Goal: Task Accomplishment & Management: Complete application form

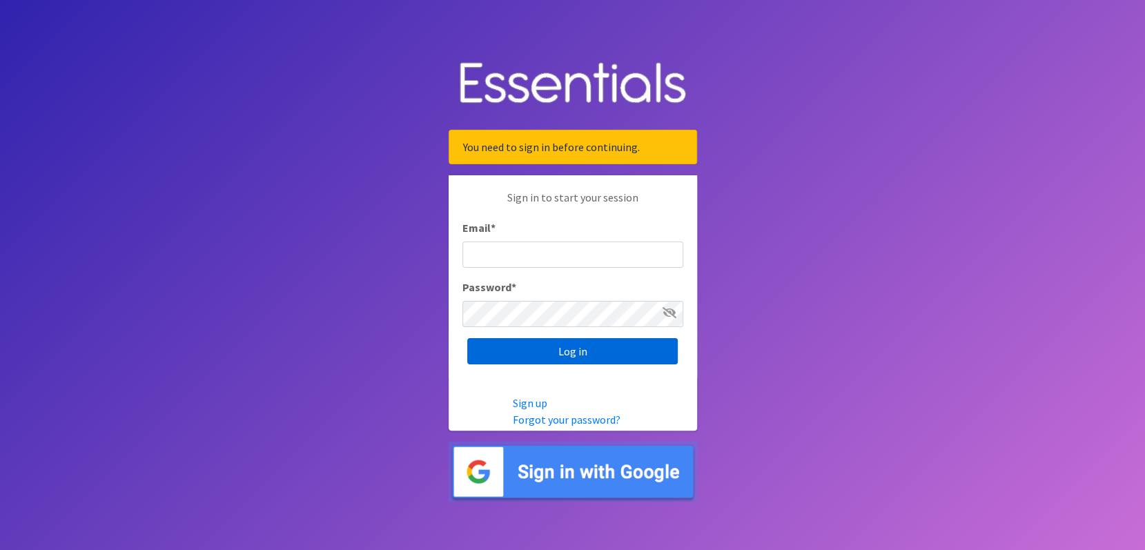
type input "[EMAIL_ADDRESS][DOMAIN_NAME]"
click at [566, 346] on input "Log in" at bounding box center [572, 351] width 210 height 26
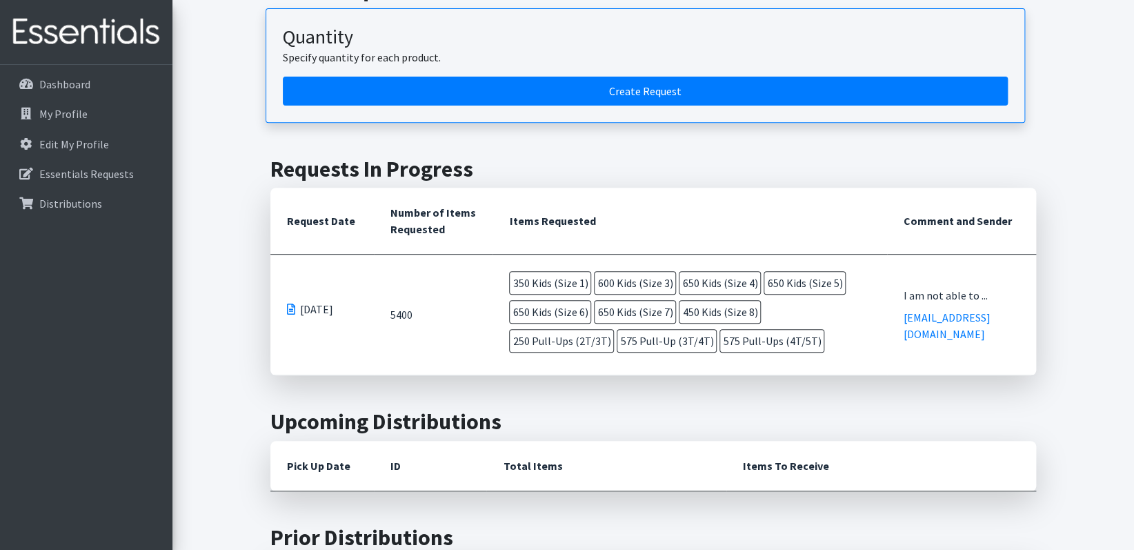
scroll to position [207, 0]
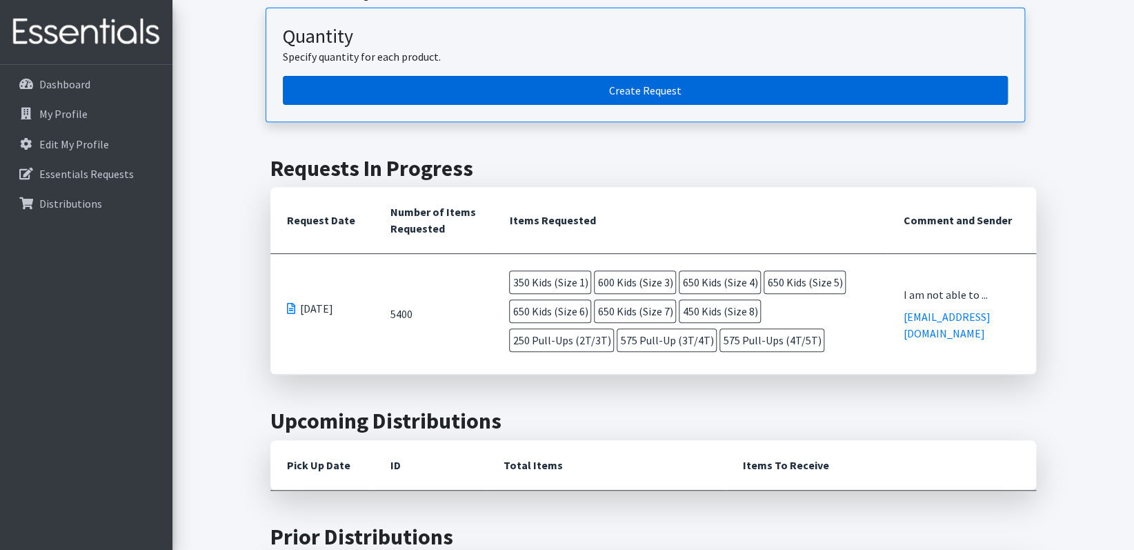
click at [643, 86] on link "Create Request" at bounding box center [645, 90] width 725 height 29
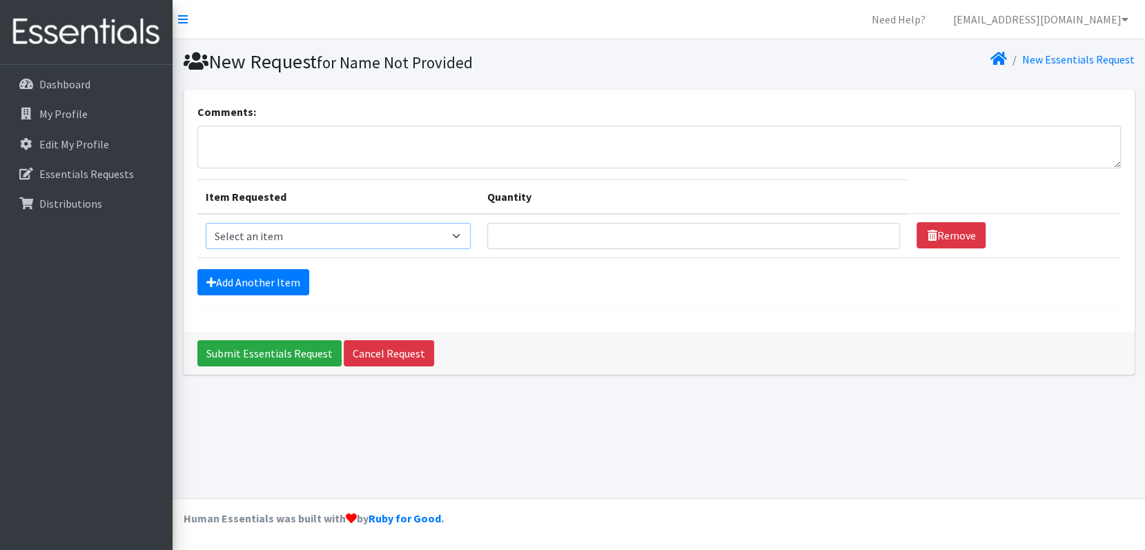
click at [222, 233] on select "Select an item Kids (Newborn) Kids (Preemie) Kids (Size 1) Kids (Size 2) Kids (…" at bounding box center [339, 236] width 266 height 26
select select "753"
click at [206, 223] on select "Select an item Kids (Newborn) Kids (Preemie) Kids (Size 1) Kids (Size 2) Kids (…" at bounding box center [339, 236] width 266 height 26
click at [516, 238] on input "Quantity" at bounding box center [693, 236] width 413 height 26
type input "325"
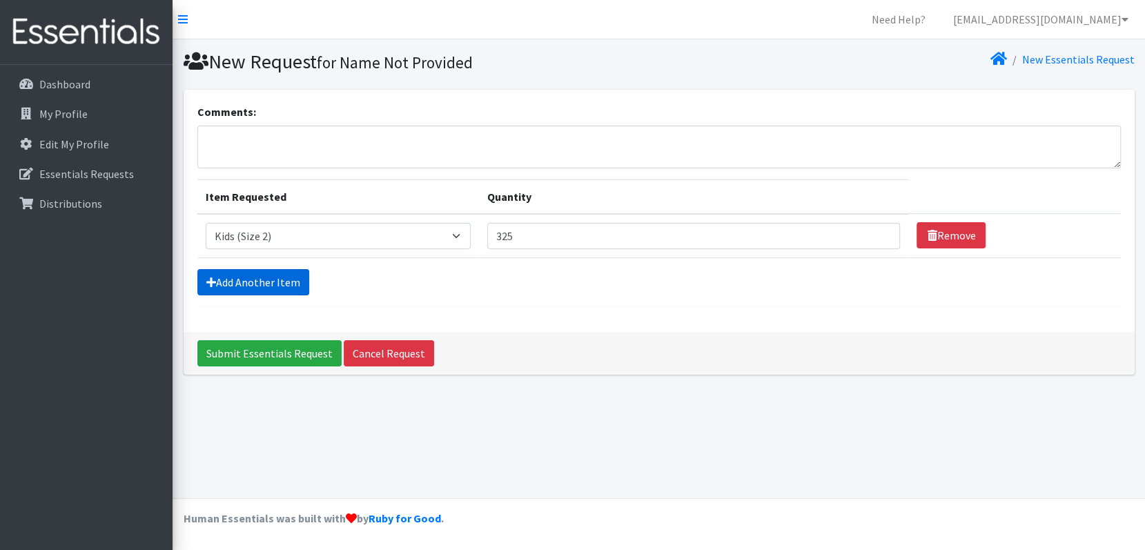
click at [261, 279] on link "Add Another Item" at bounding box center [253, 282] width 112 height 26
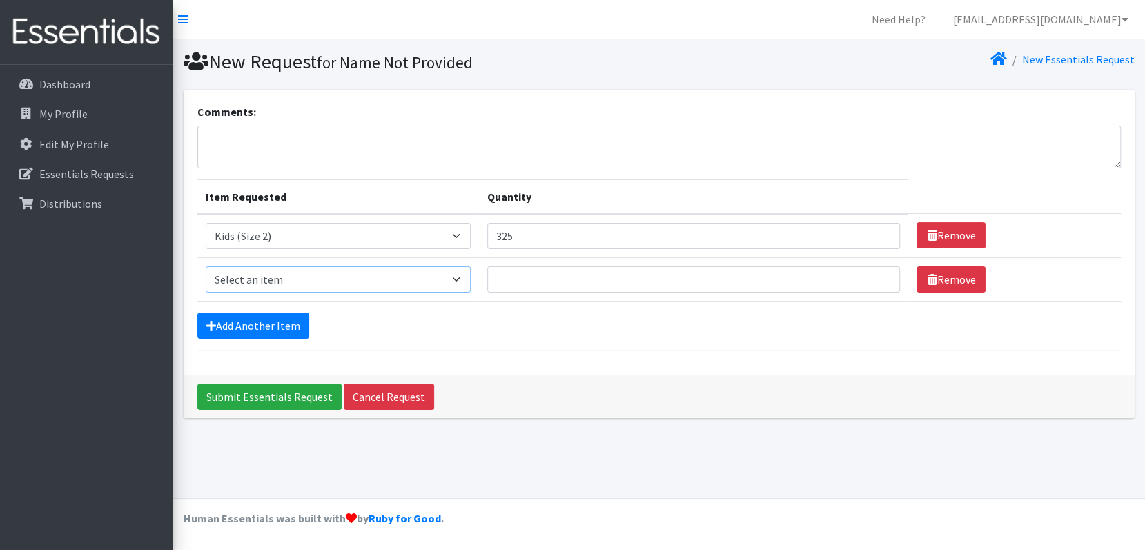
click at [462, 279] on select "Select an item Kids (Newborn) Kids (Preemie) Kids (Size 1) Kids (Size 2) Kids (…" at bounding box center [339, 279] width 266 height 26
select select "732"
click at [206, 266] on select "Select an item Kids (Newborn) Kids (Preemie) Kids (Size 1) Kids (Size 2) Kids (…" at bounding box center [339, 279] width 266 height 26
click at [516, 279] on input "Quantity" at bounding box center [693, 279] width 413 height 26
type input "800"
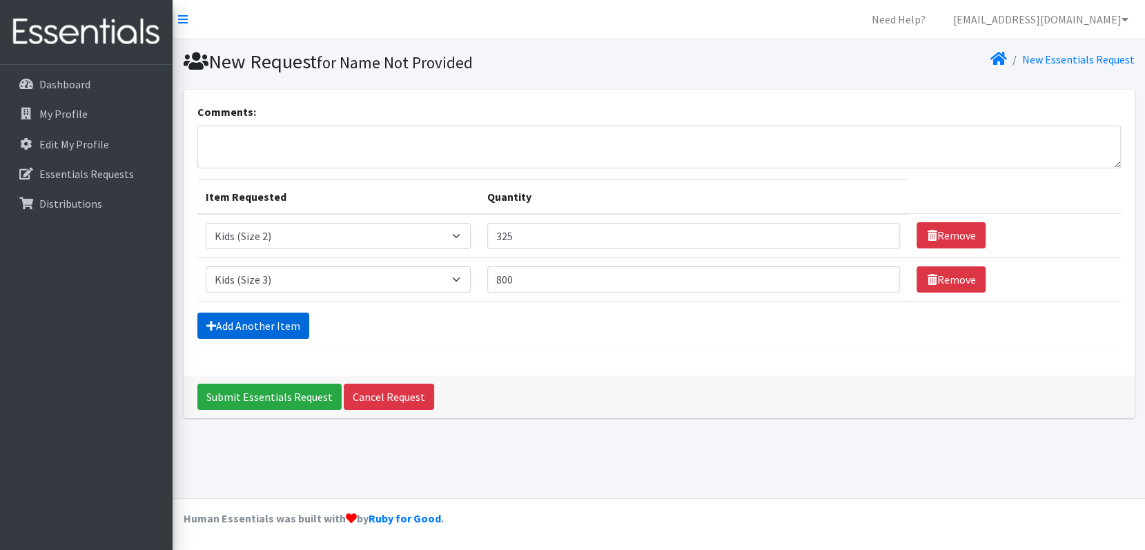
click at [266, 322] on link "Add Another Item" at bounding box center [253, 326] width 112 height 26
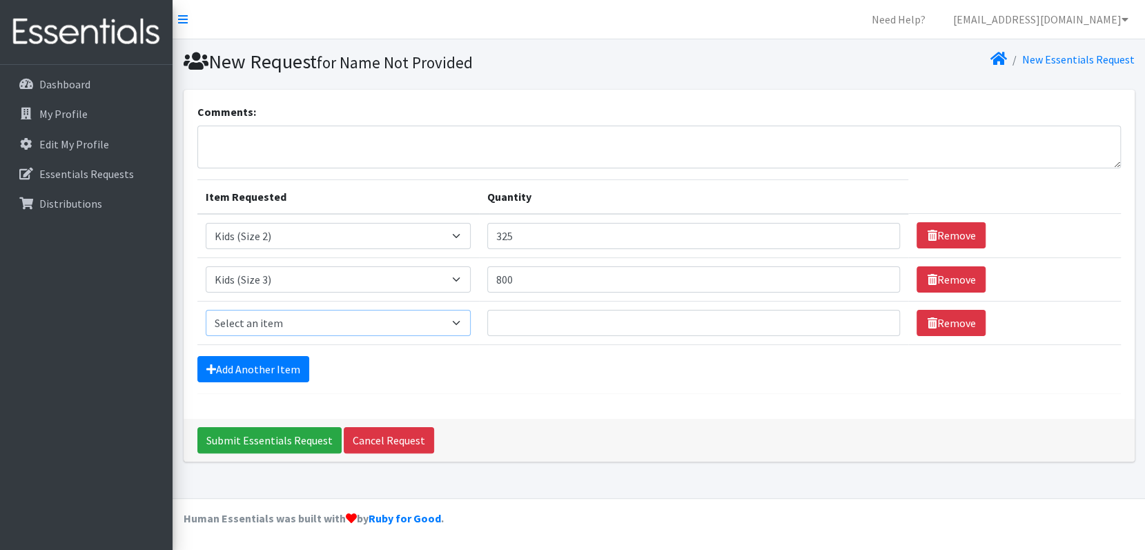
click at [462, 318] on select "Select an item Kids (Newborn) Kids (Preemie) Kids (Size 1) Kids (Size 2) Kids (…" at bounding box center [339, 323] width 266 height 26
select select "739"
click at [206, 310] on select "Select an item Kids (Newborn) Kids (Preemie) Kids (Size 1) Kids (Size 2) Kids (…" at bounding box center [339, 323] width 266 height 26
click at [510, 321] on input "Quantity" at bounding box center [693, 323] width 413 height 26
type input "325"
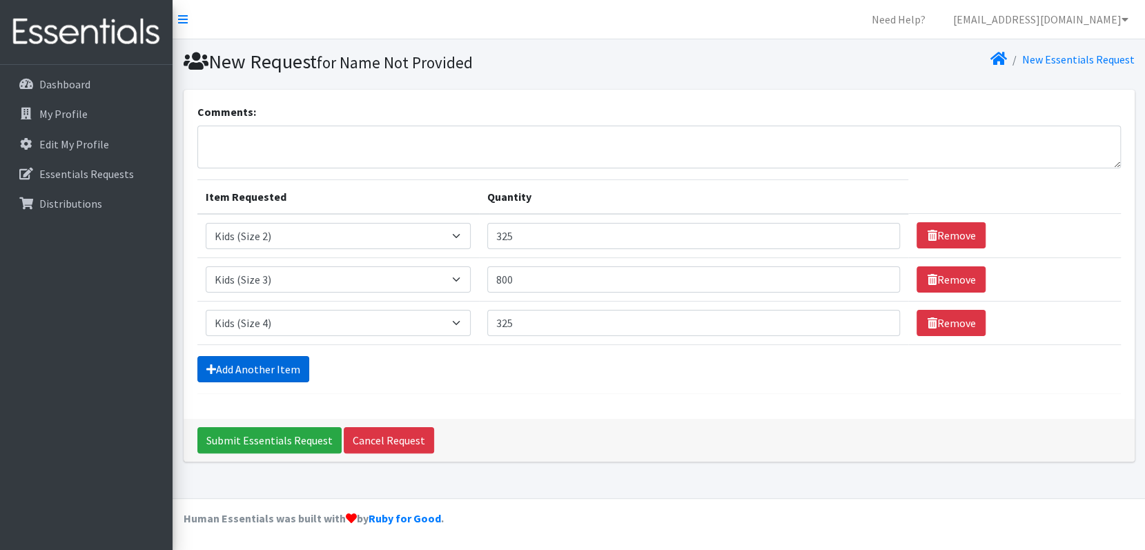
click at [237, 364] on link "Add Another Item" at bounding box center [253, 369] width 112 height 26
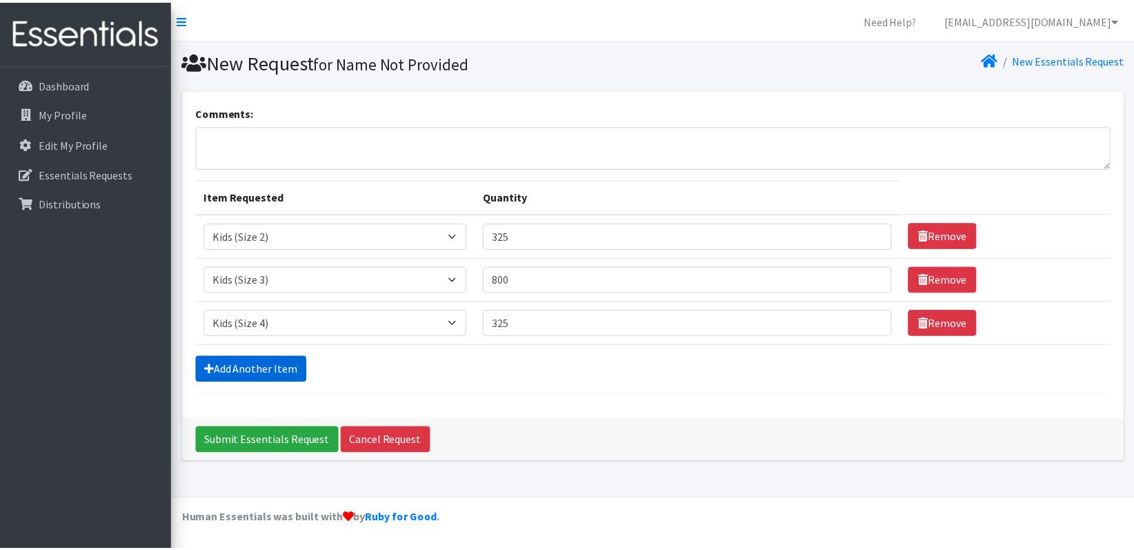
scroll to position [17, 0]
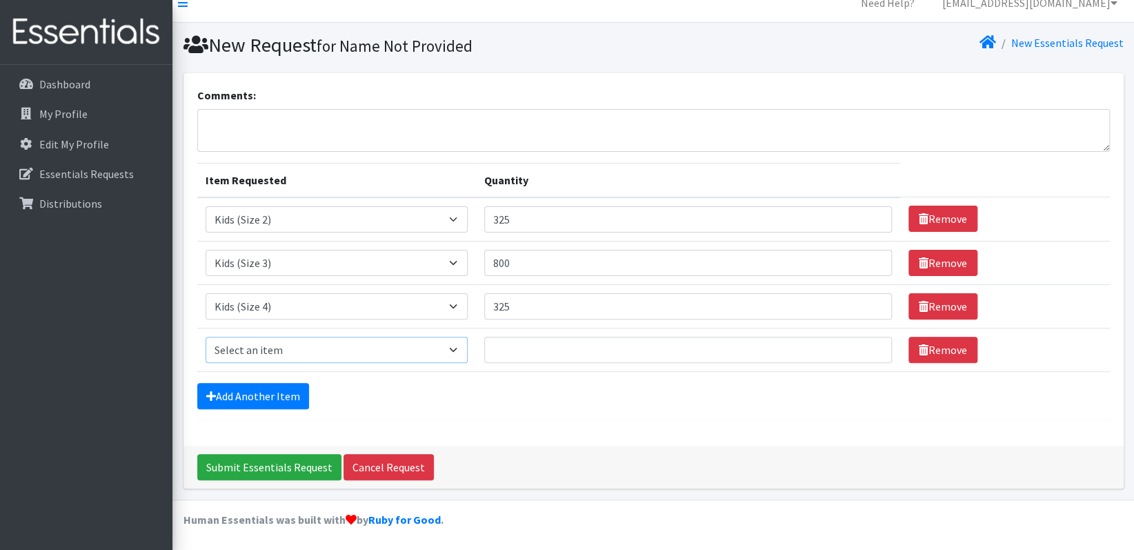
click at [228, 344] on select "Select an item Kids (Newborn) Kids (Preemie) Kids (Size 1) Kids (Size 2) Kids (…" at bounding box center [337, 350] width 262 height 26
select select "740"
click at [206, 337] on select "Select an item Kids (Newborn) Kids (Preemie) Kids (Size 1) Kids (Size 2) Kids (…" at bounding box center [337, 350] width 262 height 26
click at [511, 352] on input "Quantity" at bounding box center [688, 350] width 408 height 26
type input "250"
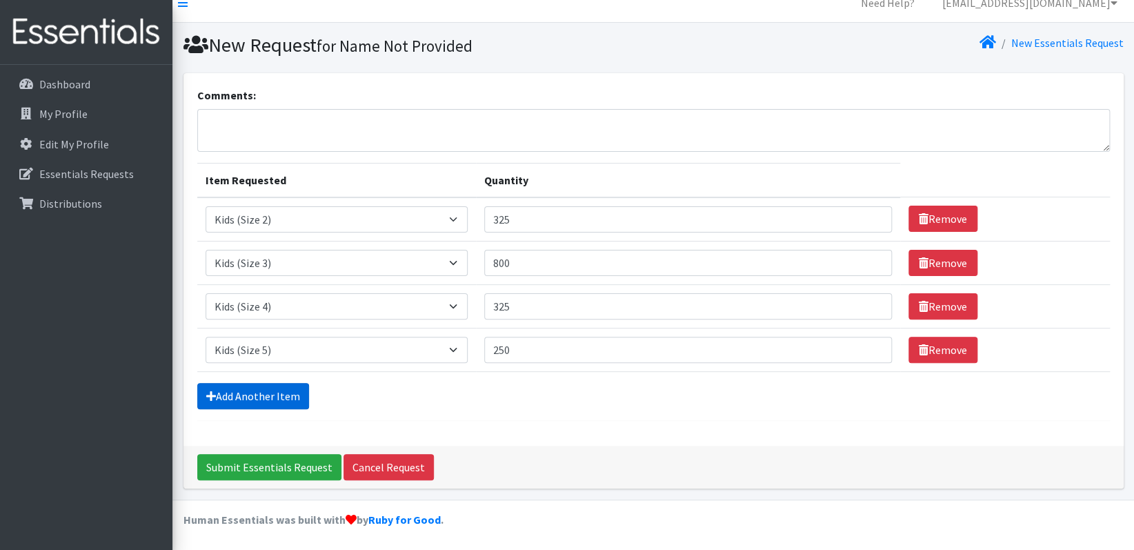
click at [215, 390] on link "Add Another Item" at bounding box center [253, 396] width 112 height 26
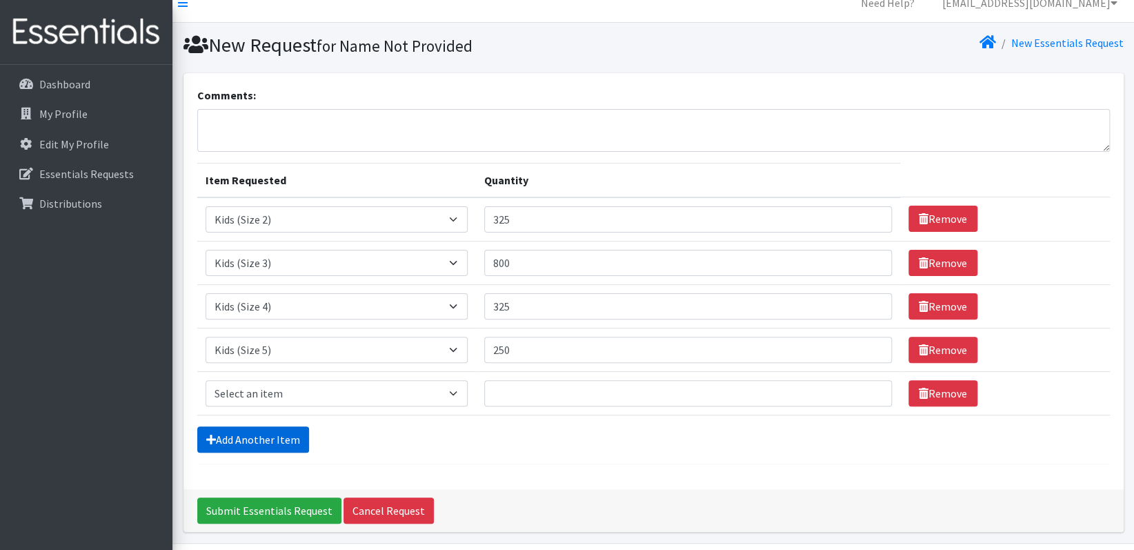
scroll to position [59, 0]
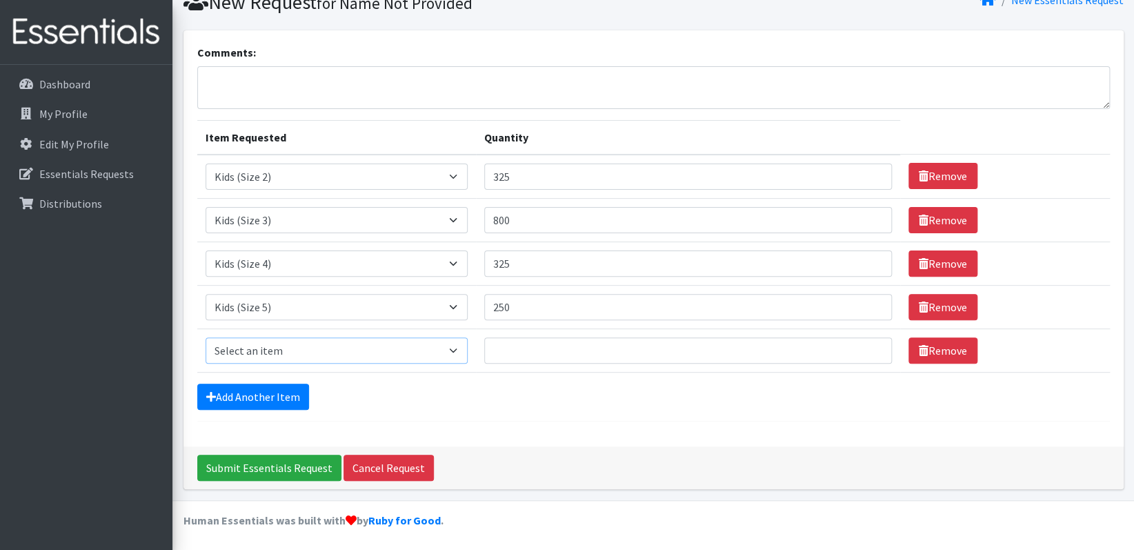
click at [456, 347] on select "Select an item Kids (Newborn) Kids (Preemie) Kids (Size 1) Kids (Size 2) Kids (…" at bounding box center [337, 350] width 262 height 26
click at [459, 350] on select "Select an item Kids (Newborn) Kids (Preemie) Kids (Size 1) Kids (Size 2) Kids (…" at bounding box center [337, 350] width 262 height 26
click at [455, 346] on select "Select an item Kids (Newborn) Kids (Preemie) Kids (Size 1) Kids (Size 2) Kids (…" at bounding box center [337, 350] width 262 height 26
select select "748"
click at [206, 337] on select "Select an item Kids (Newborn) Kids (Preemie) Kids (Size 1) Kids (Size 2) Kids (…" at bounding box center [337, 350] width 262 height 26
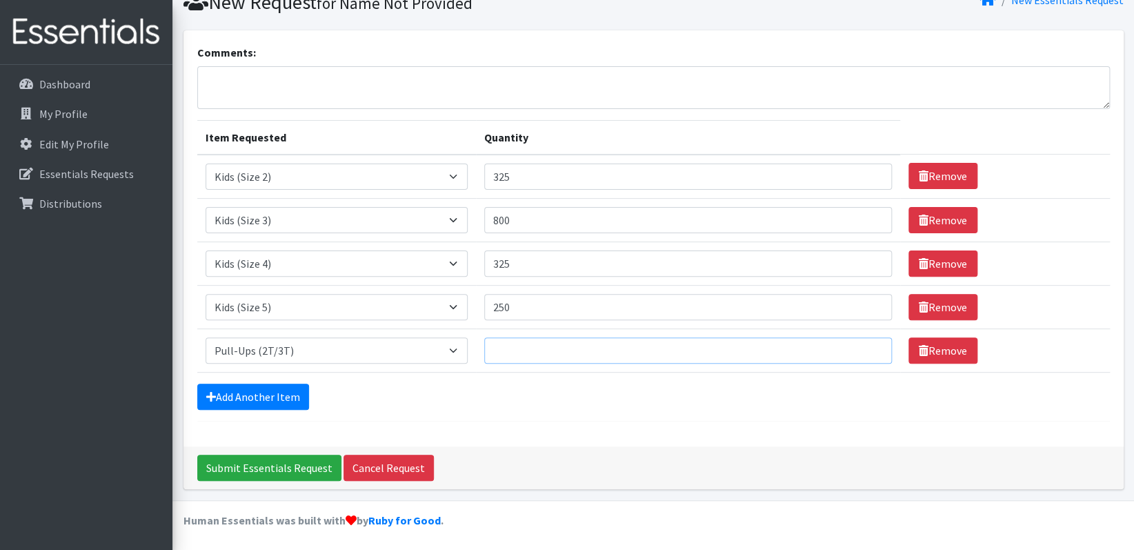
click at [522, 349] on input "Quantity" at bounding box center [688, 350] width 408 height 26
type input "80"
click at [239, 389] on link "Add Another Item" at bounding box center [253, 397] width 112 height 26
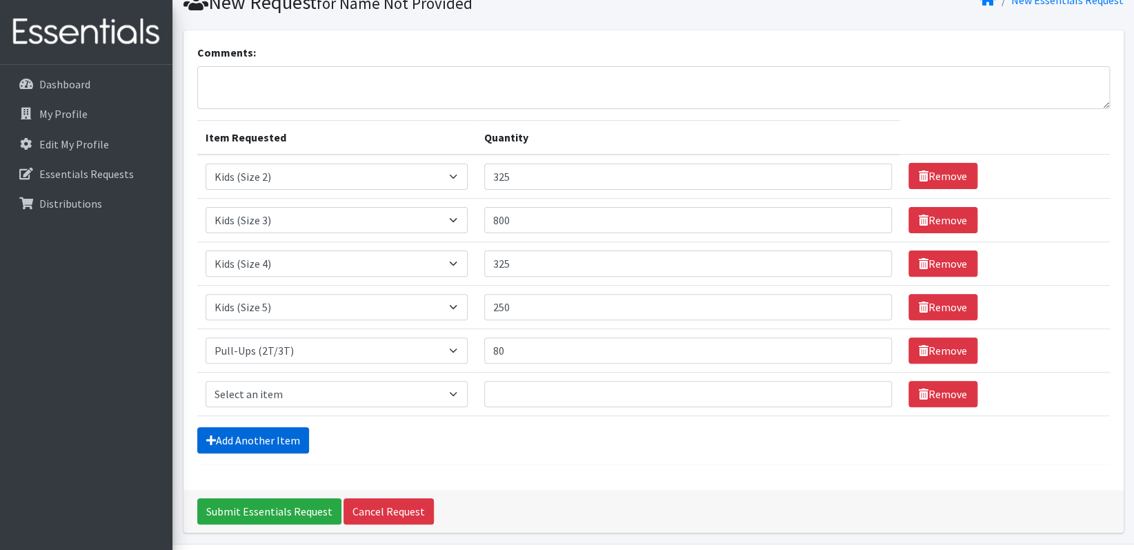
scroll to position [103, 0]
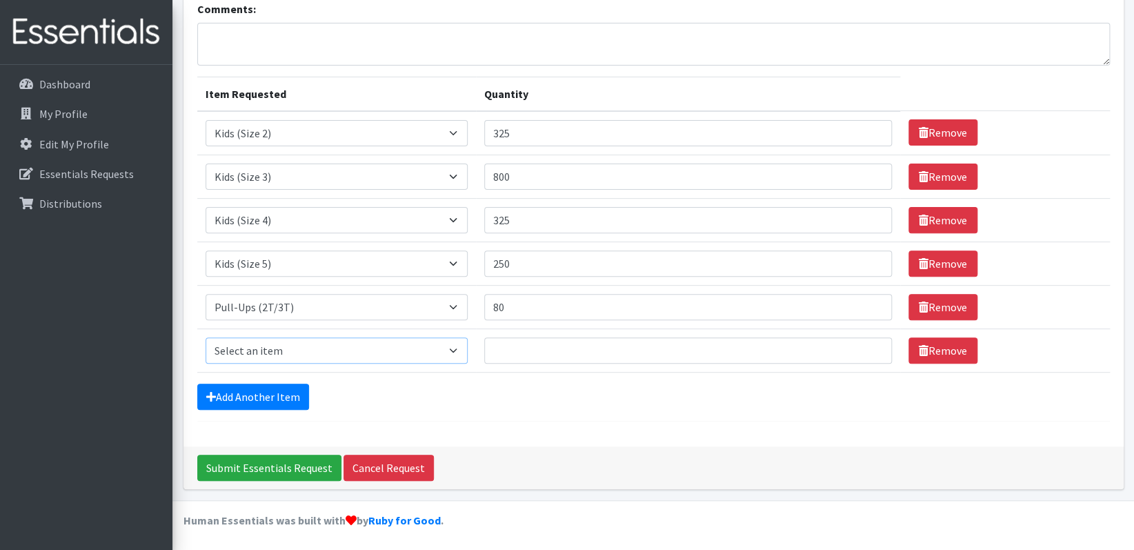
click at [270, 350] on select "Select an item Kids (Newborn) Kids (Preemie) Kids (Size 1) Kids (Size 2) Kids (…" at bounding box center [337, 350] width 262 height 26
select select "1352"
click at [206, 337] on select "Select an item Kids (Newborn) Kids (Preemie) Kids (Size 1) Kids (Size 2) Kids (…" at bounding box center [337, 350] width 262 height 26
click at [506, 353] on input "Quantity" at bounding box center [688, 350] width 408 height 26
type input "80"
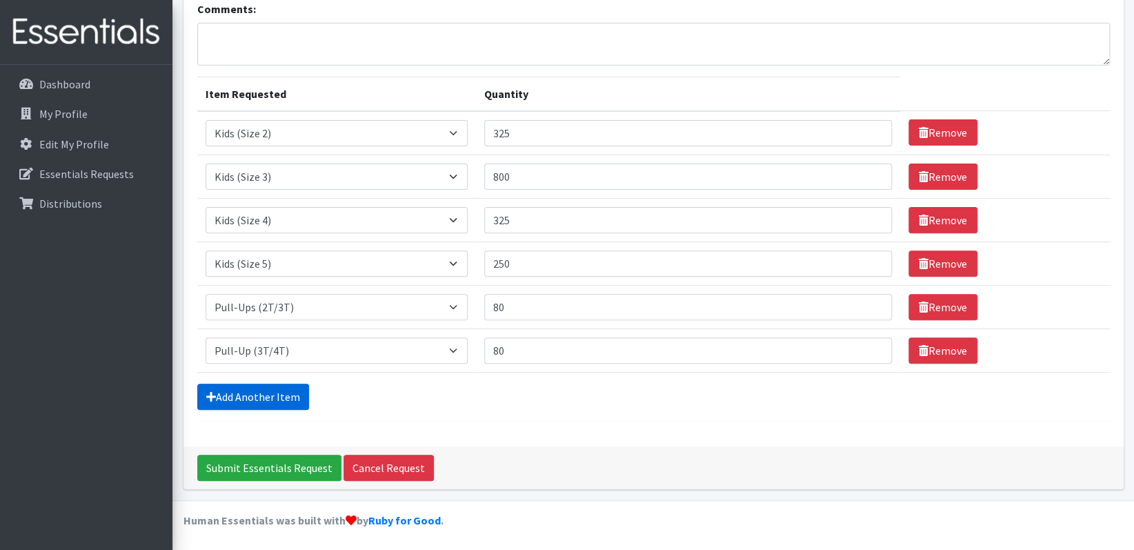
click at [218, 391] on link "Add Another Item" at bounding box center [253, 397] width 112 height 26
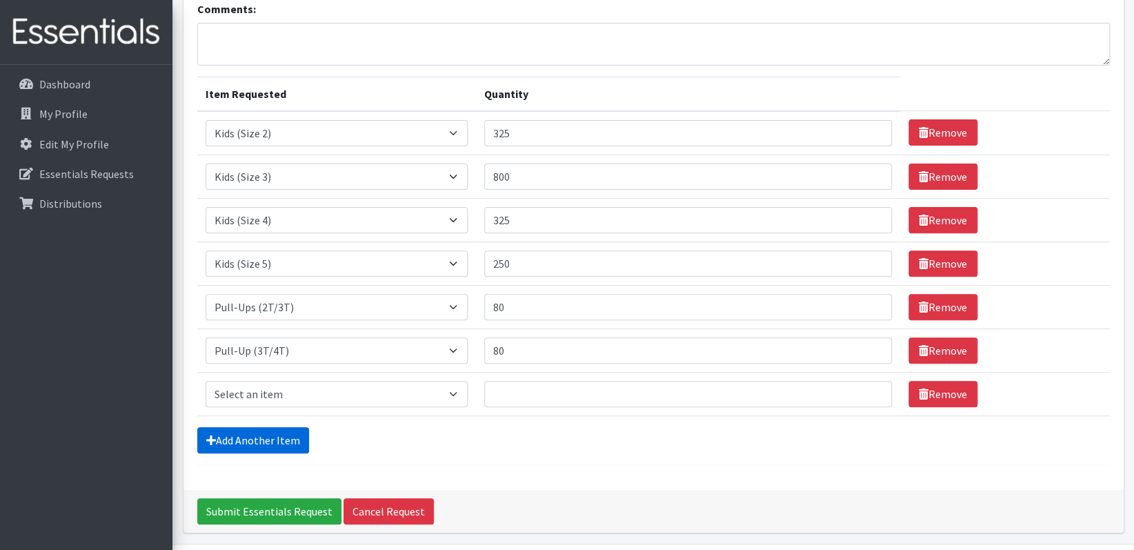
scroll to position [146, 0]
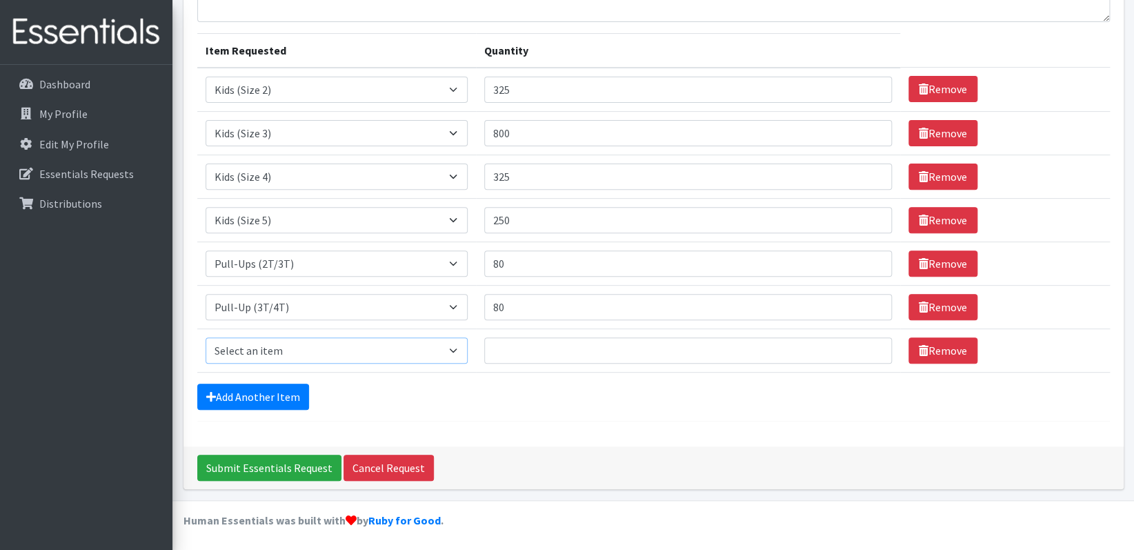
click at [241, 348] on select "Select an item Kids (Newborn) Kids (Preemie) Kids (Size 1) Kids (Size 2) Kids (…" at bounding box center [337, 350] width 262 height 26
select select "731"
click at [206, 337] on select "Select an item Kids (Newborn) Kids (Preemie) Kids (Size 1) Kids (Size 2) Kids (…" at bounding box center [337, 350] width 262 height 26
click at [497, 348] on input "Quantity" at bounding box center [688, 350] width 408 height 26
click at [513, 339] on input "Quantity" at bounding box center [688, 350] width 408 height 26
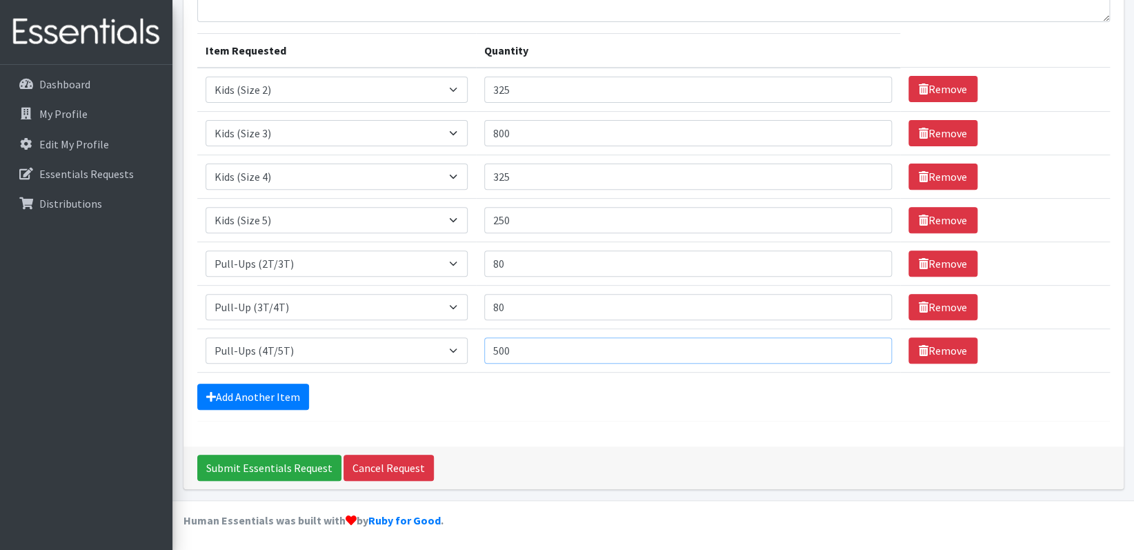
type input "500"
click at [538, 431] on div "Comments: Item Requested Quantity Item Requested Select an item Kids (Newborn) …" at bounding box center [654, 194] width 940 height 503
click at [265, 462] on input "Submit Essentials Request" at bounding box center [269, 468] width 144 height 26
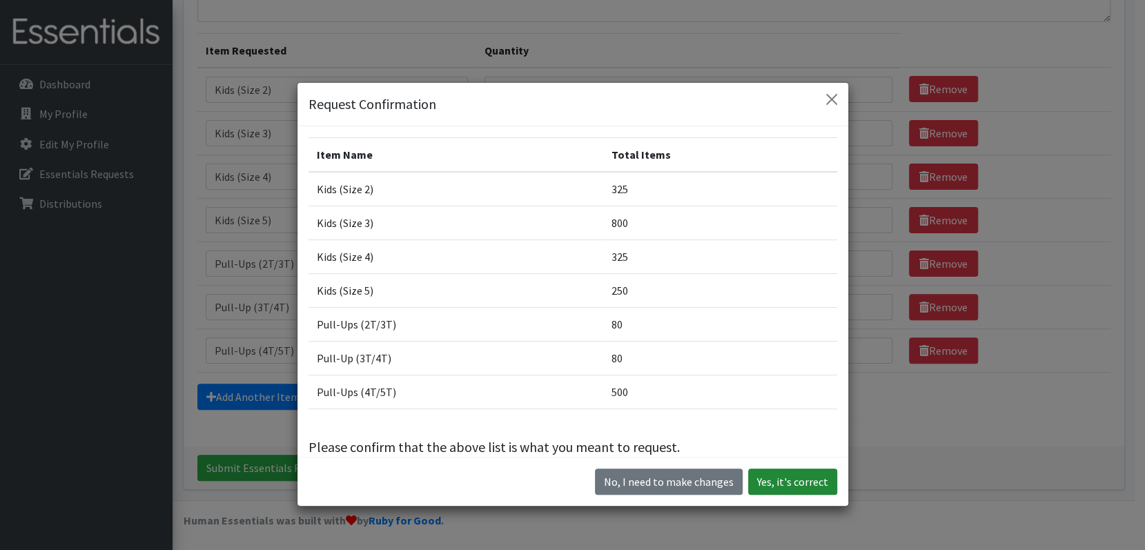
click at [783, 475] on button "Yes, it's correct" at bounding box center [792, 481] width 89 height 26
